Goal: Understand process/instructions: Learn how to perform a task or action

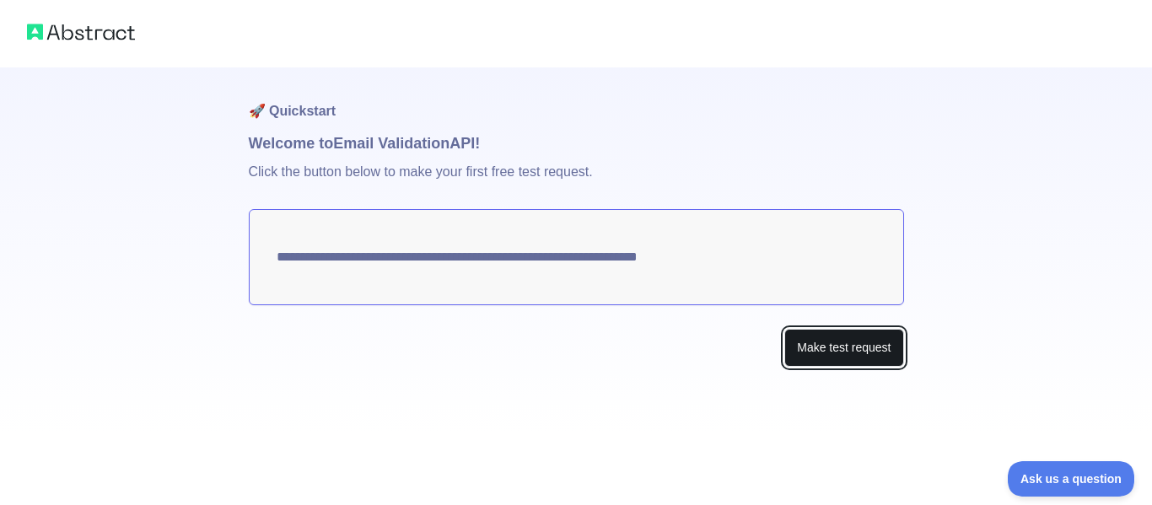
click at [805, 344] on button "Make test request" at bounding box center [843, 348] width 119 height 38
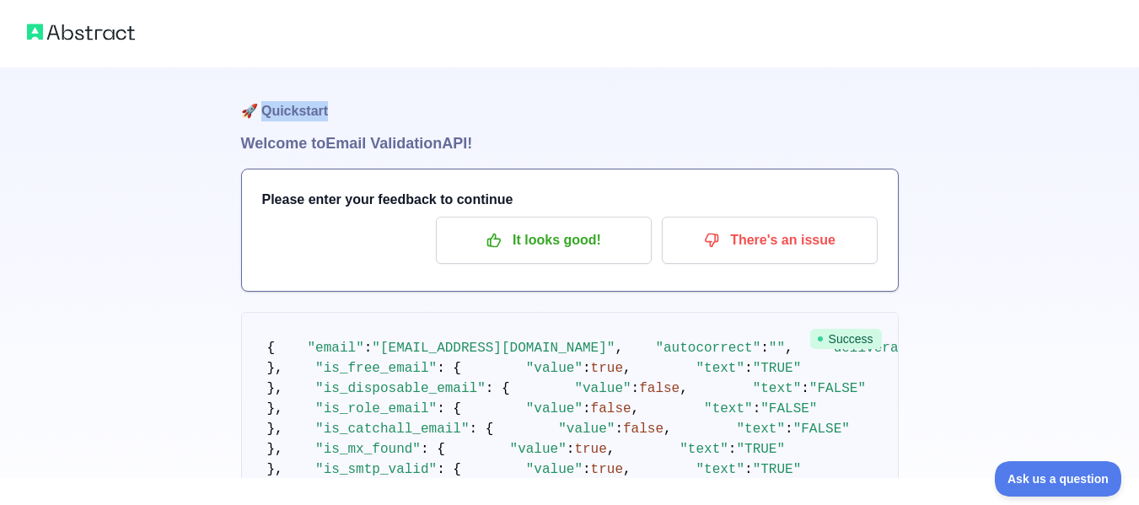
drag, startPoint x: 262, startPoint y: 99, endPoint x: 398, endPoint y: 100, distance: 135.8
click at [398, 100] on h1 "🚀 Quickstart" at bounding box center [570, 99] width 658 height 64
drag, startPoint x: 391, startPoint y: 100, endPoint x: 374, endPoint y: 152, distance: 55.2
click at [390, 100] on h1 "🚀 Quickstart" at bounding box center [570, 99] width 658 height 64
click at [254, 316] on pre "{ "email" : "[EMAIL_ADDRESS][DOMAIN_NAME]" , "autocorrect" : "" , "deliverabili…" at bounding box center [570, 419] width 658 height 214
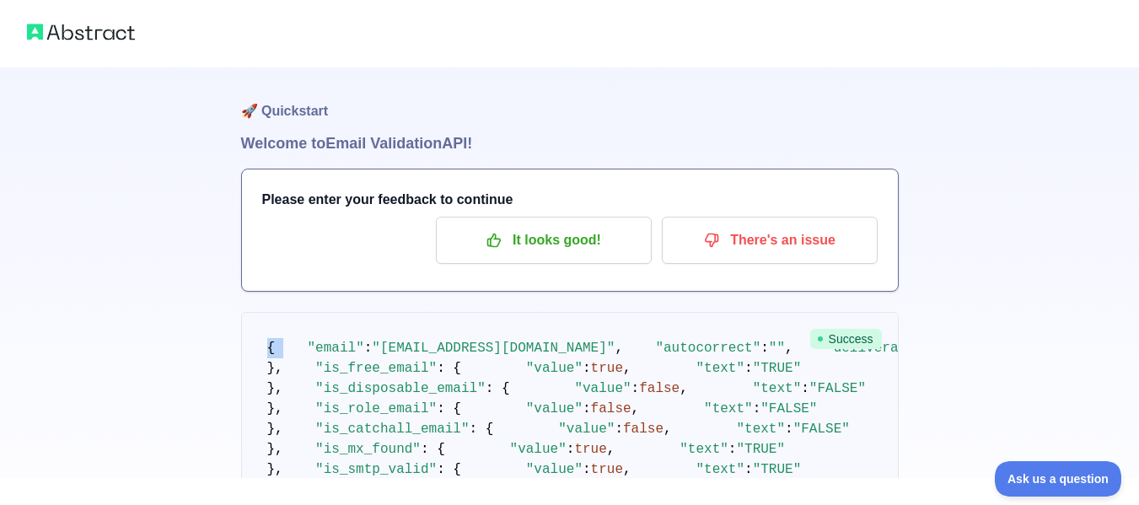
click at [267, 325] on pre "{ "email" : "[EMAIL_ADDRESS][DOMAIN_NAME]" , "autocorrect" : "" , "deliverabili…" at bounding box center [570, 419] width 658 height 214
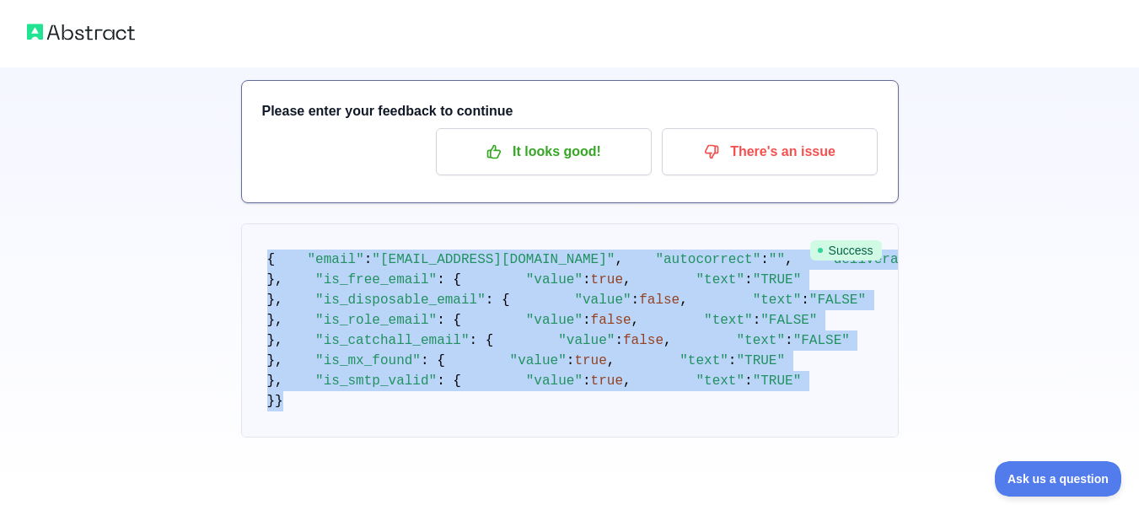
scroll to position [615, 0]
drag, startPoint x: 265, startPoint y: 348, endPoint x: 413, endPoint y: 444, distance: 176.8
click at [438, 449] on div "🚀 Quickstart Welcome to Email Validation API! Please enter your feedback to con…" at bounding box center [570, 242] width 658 height 526
copy code "{ "email" : "[EMAIL_ADDRESS][DOMAIN_NAME]" , "autocorrect" : "" , "deliverabili…"
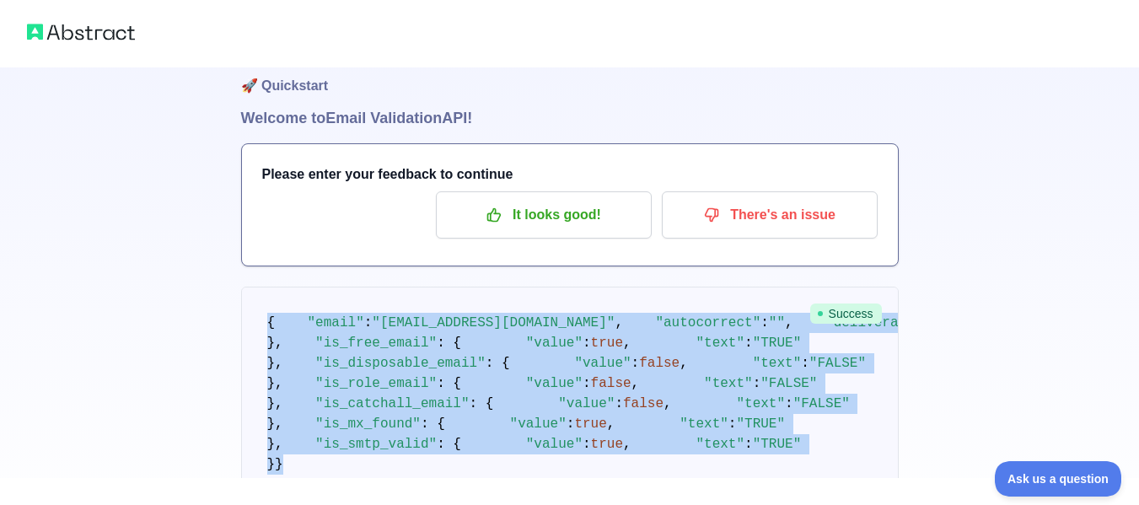
scroll to position [24, 0]
